Goal: Information Seeking & Learning: Learn about a topic

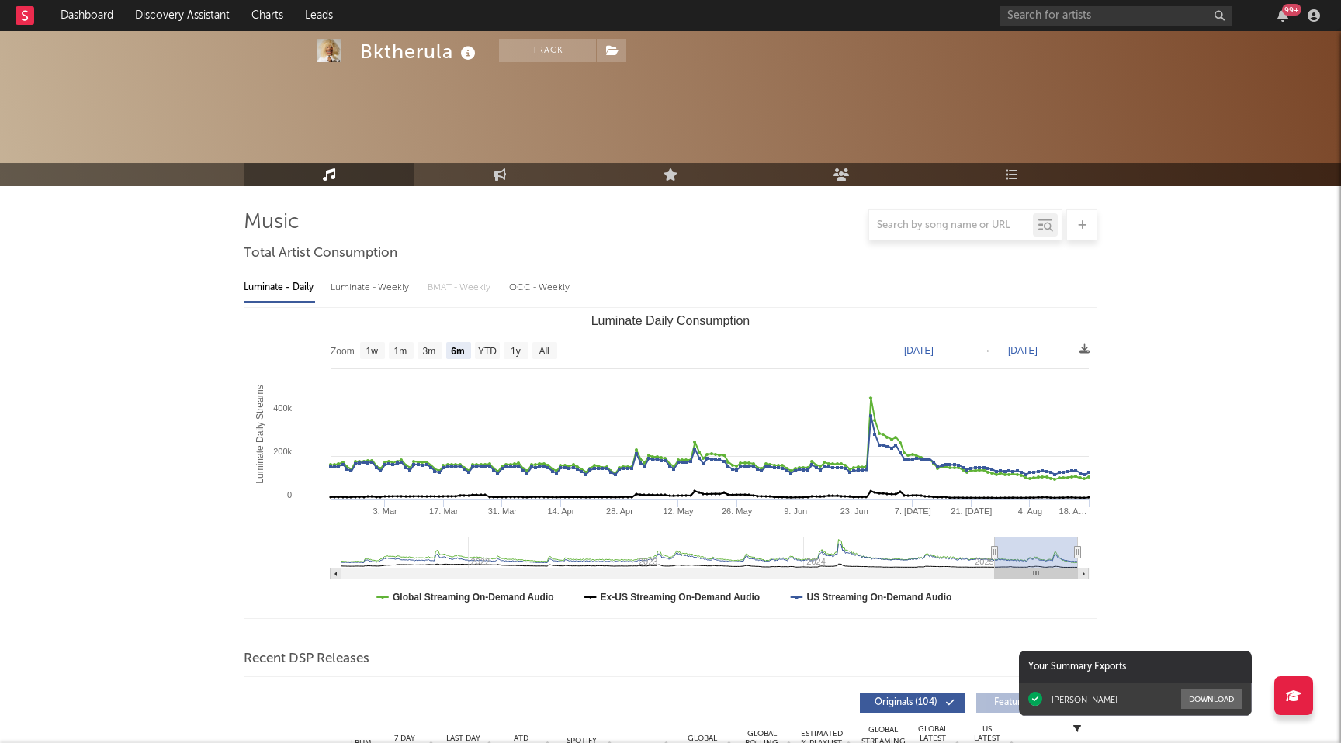
select select "6m"
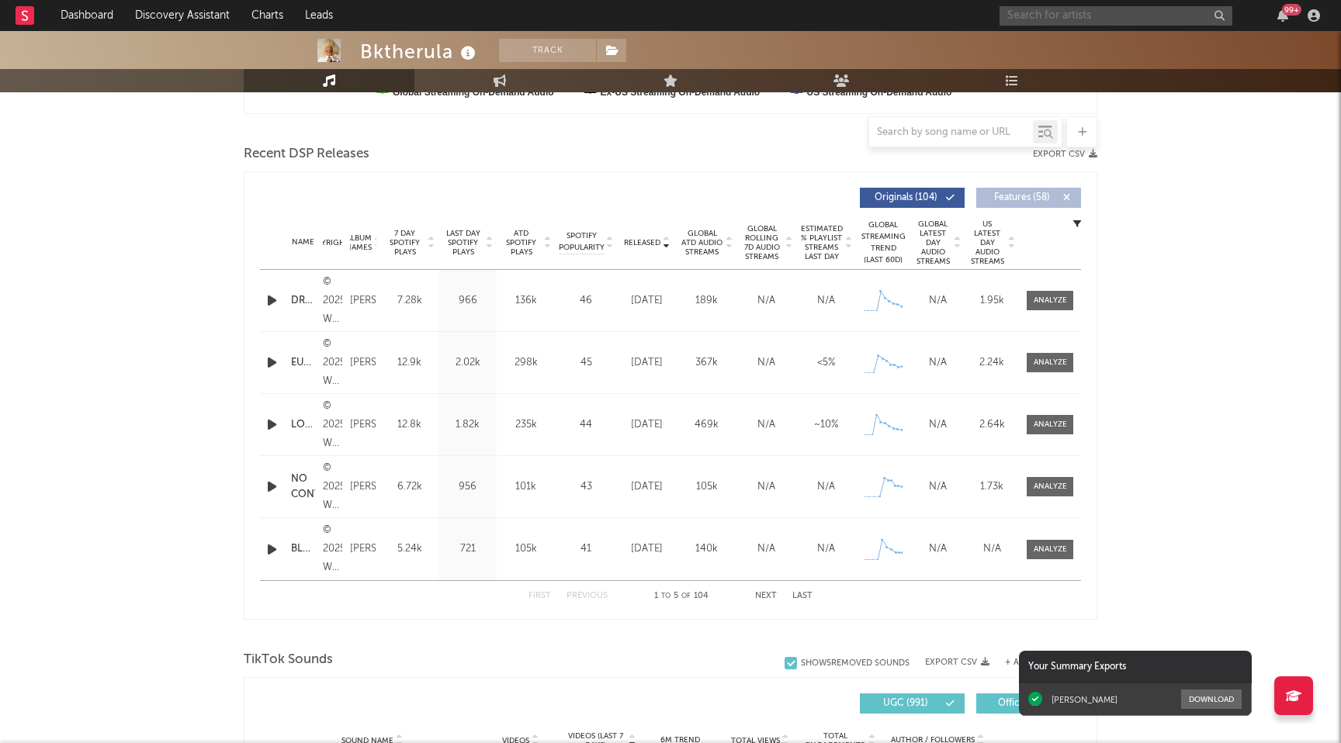
click at [1024, 10] on input "text" at bounding box center [1115, 15] width 233 height 19
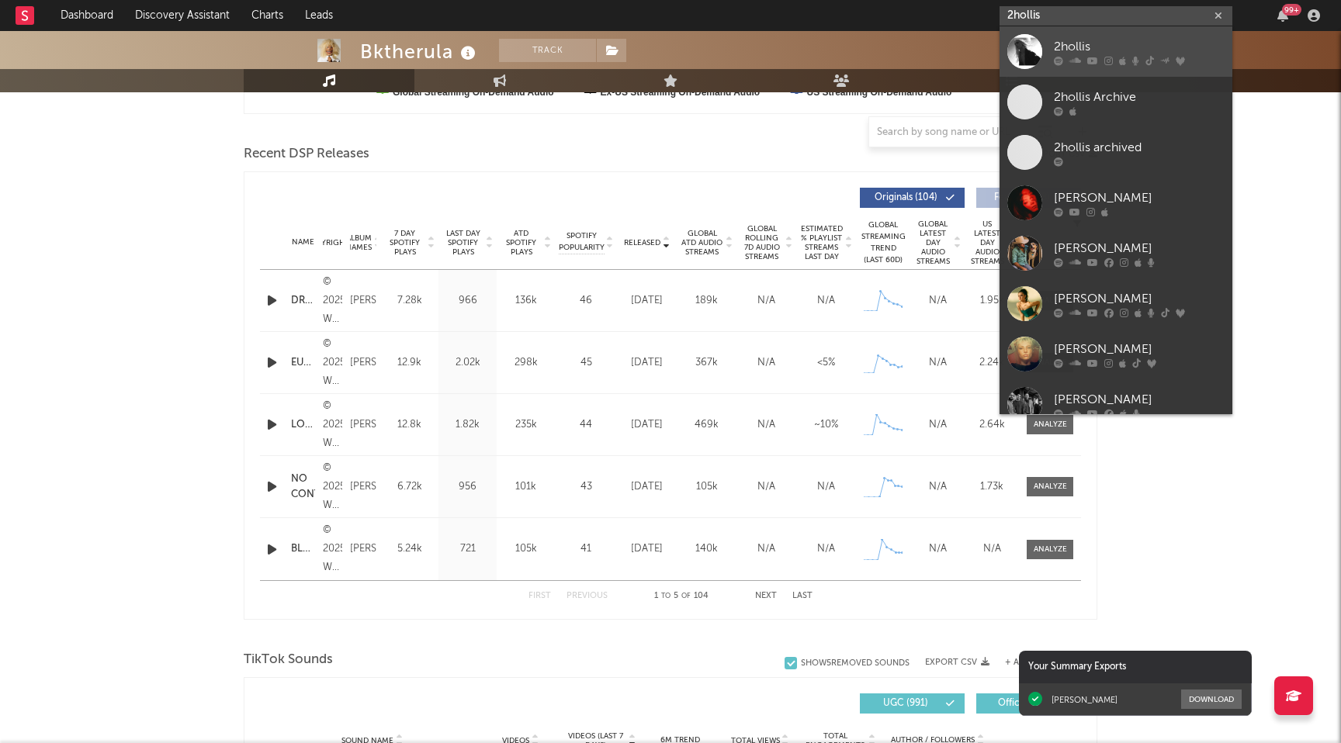
type input "2hollis"
click at [1075, 51] on div "2hollis" at bounding box center [1139, 46] width 171 height 19
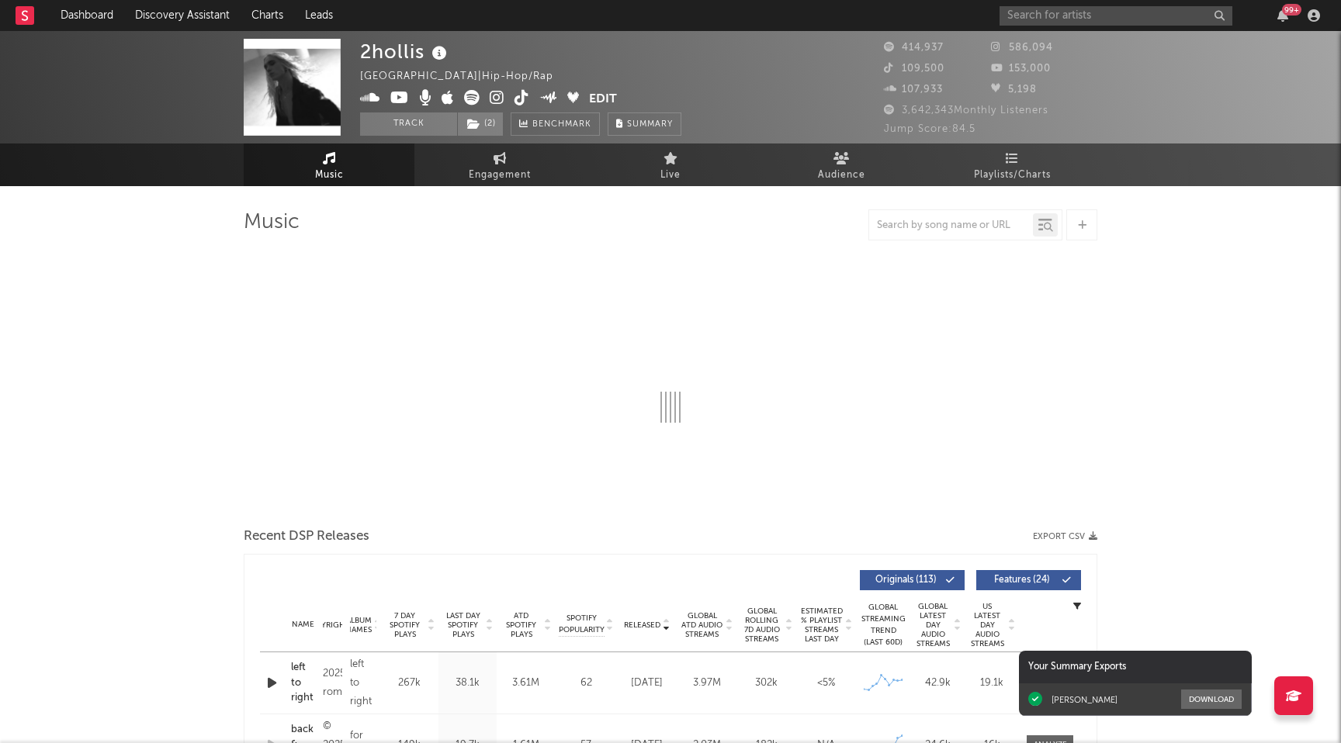
select select "6m"
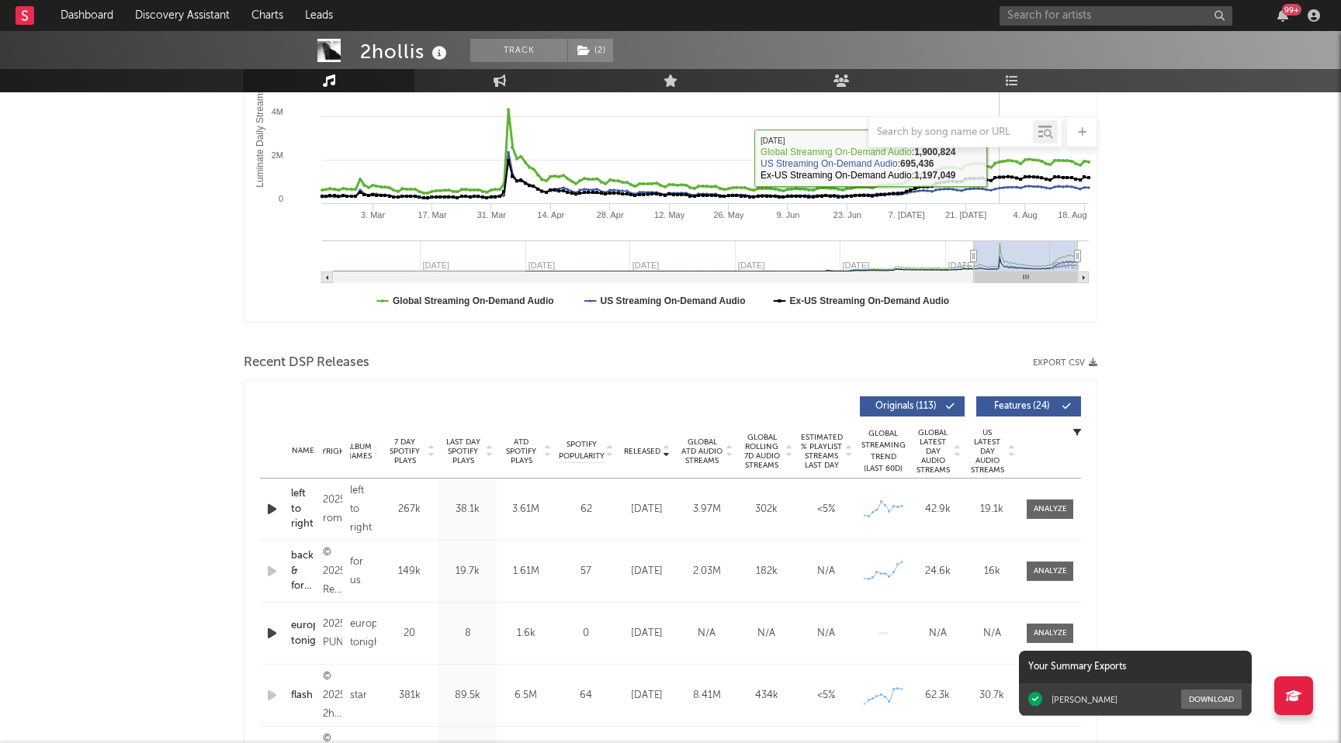
scroll to position [297, 0]
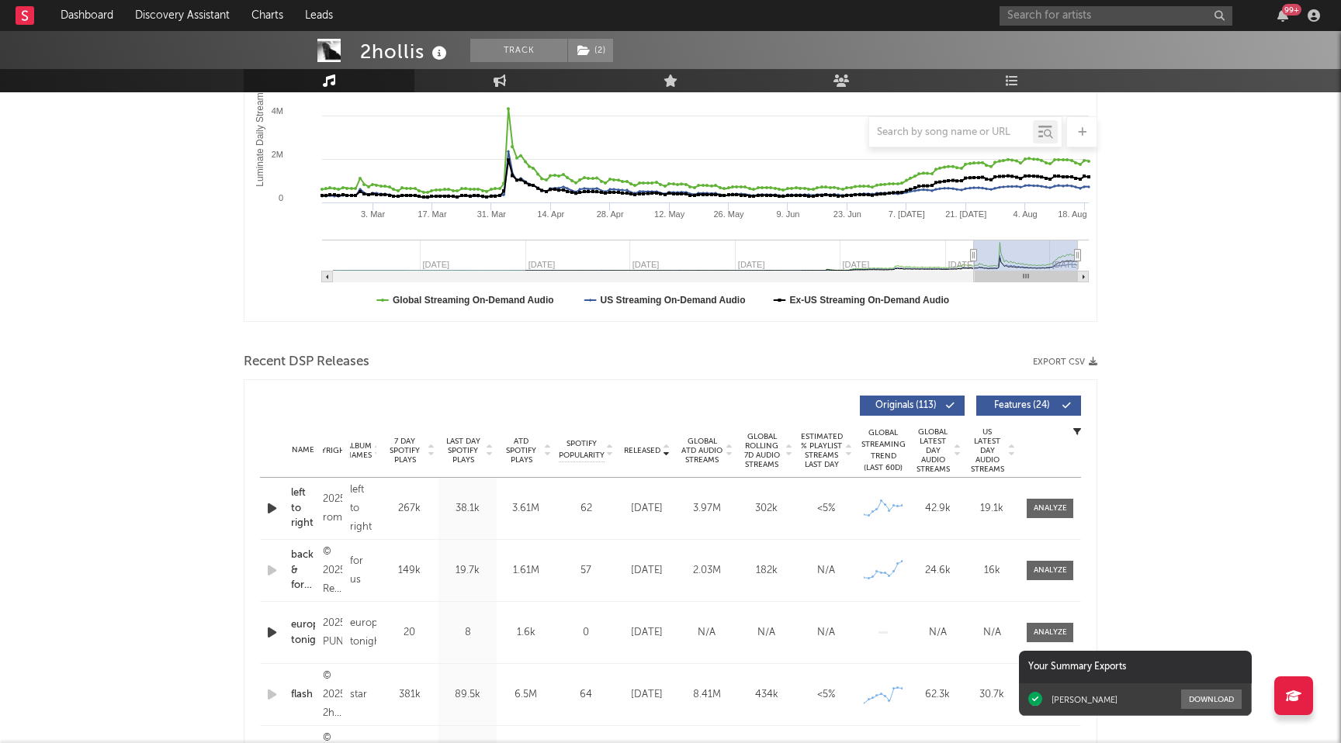
click at [1011, 406] on span "Features ( 24 )" at bounding box center [1021, 405] width 71 height 9
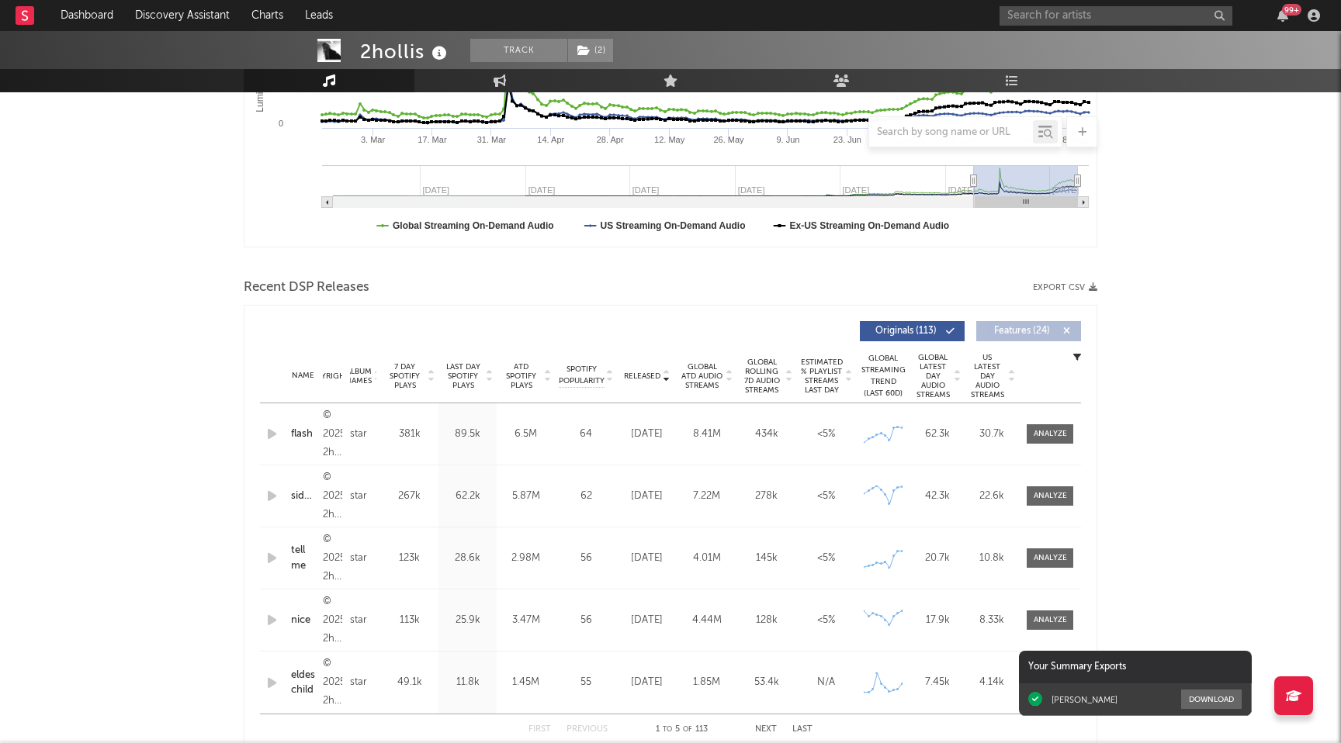
scroll to position [373, 0]
click at [656, 372] on span "Released" at bounding box center [642, 374] width 36 height 9
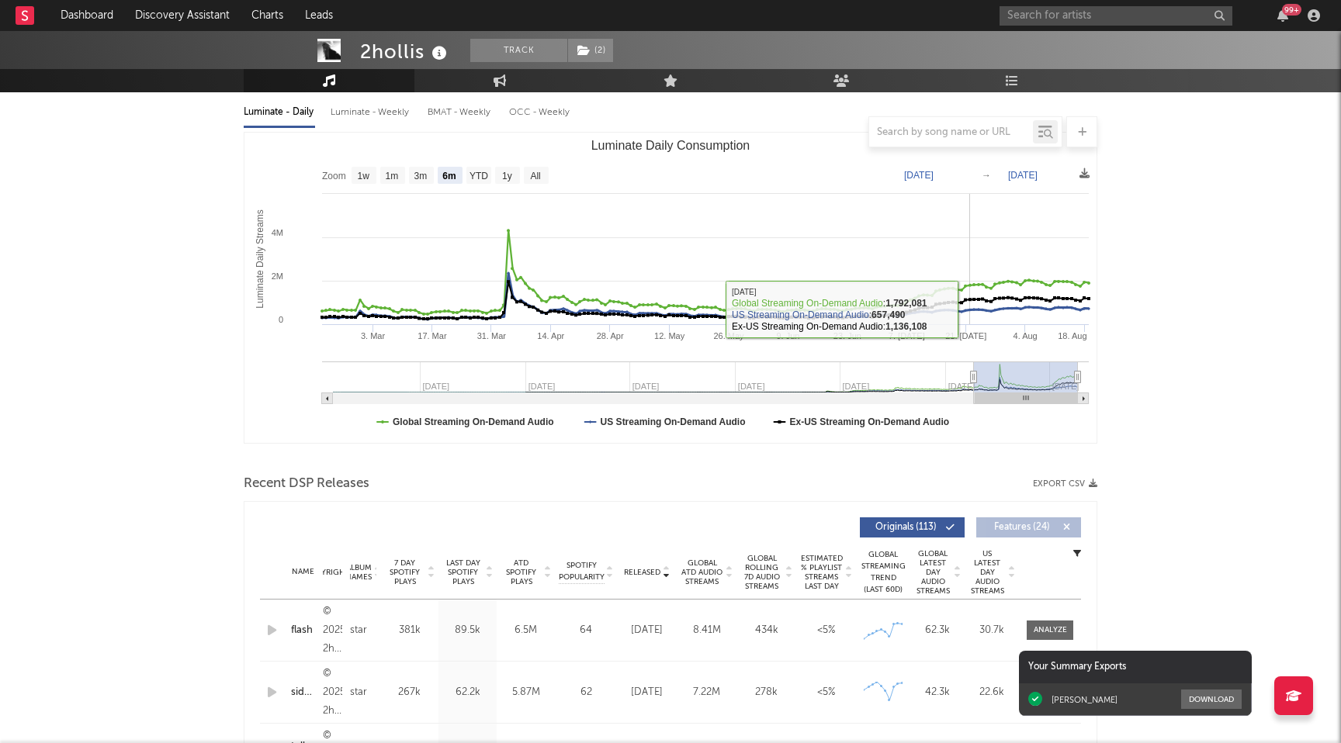
scroll to position [0, 0]
